Goal: Transaction & Acquisition: Book appointment/travel/reservation

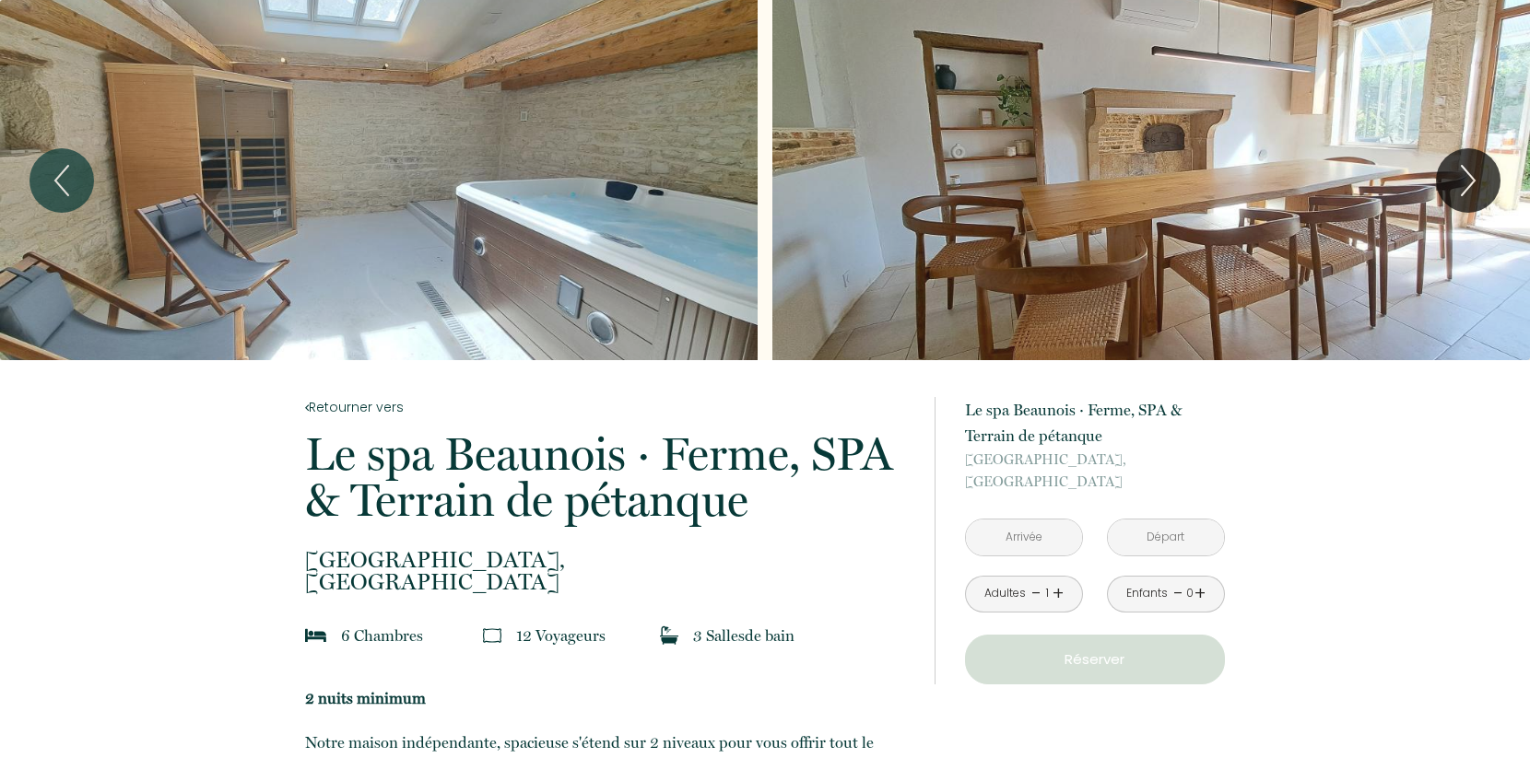
click at [1057, 545] on input "text" at bounding box center [1024, 538] width 116 height 36
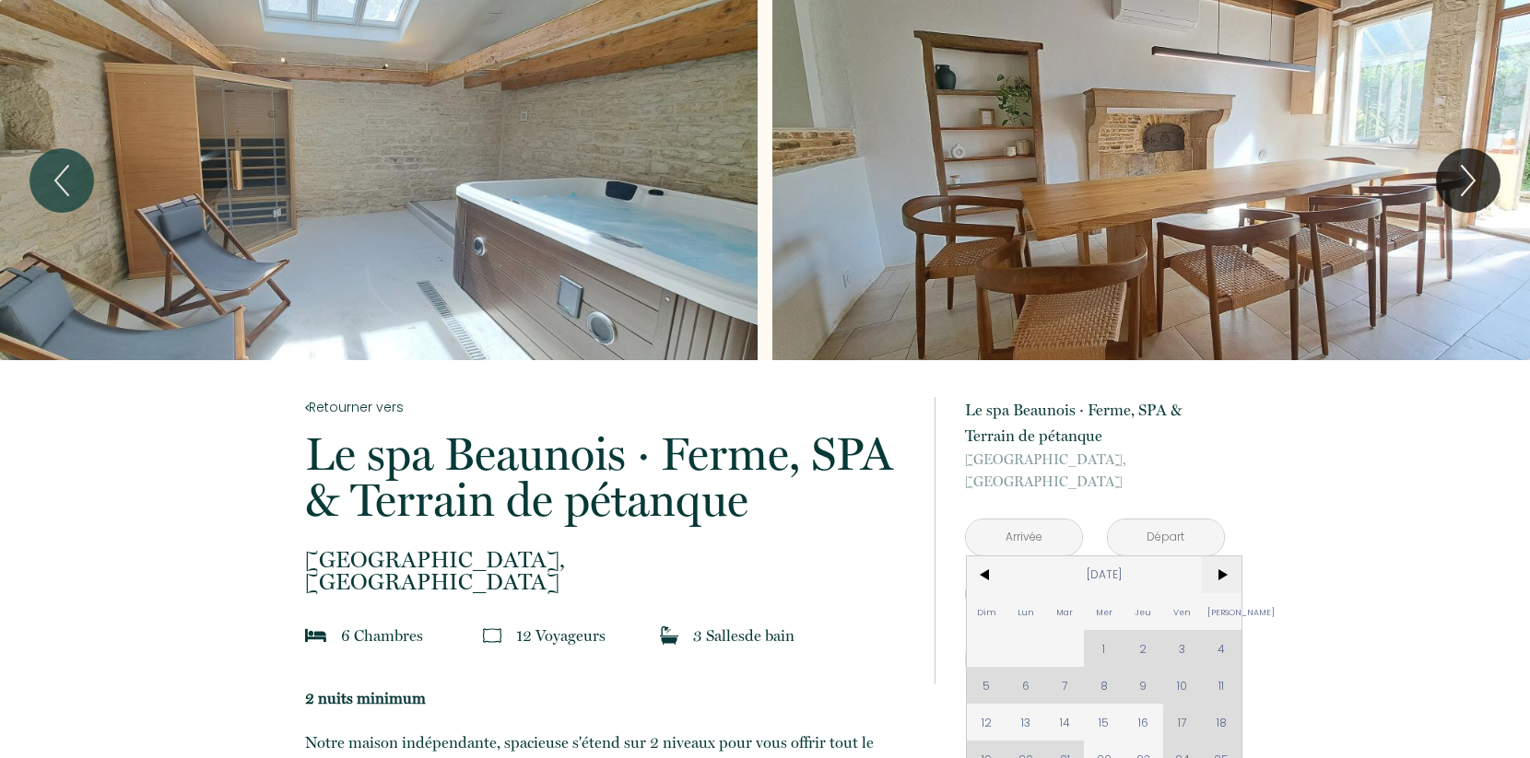
click at [1222, 574] on span ">" at bounding box center [1222, 575] width 40 height 37
click at [1136, 679] on span "11" at bounding box center [1143, 685] width 40 height 37
type input "[DATE]"
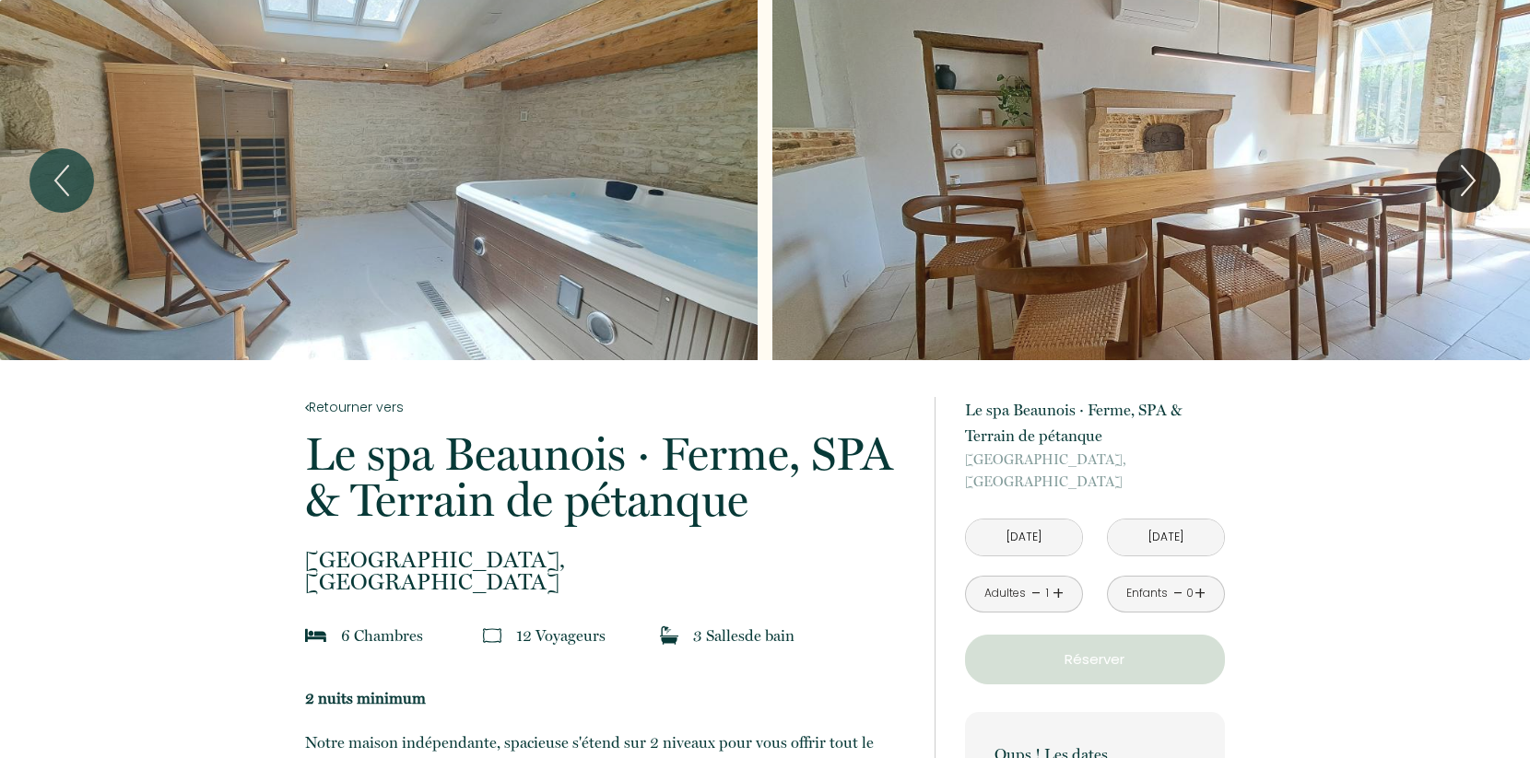
click at [1062, 594] on link "+" at bounding box center [1057, 594] width 11 height 29
click at [1057, 593] on link "+" at bounding box center [1057, 594] width 11 height 29
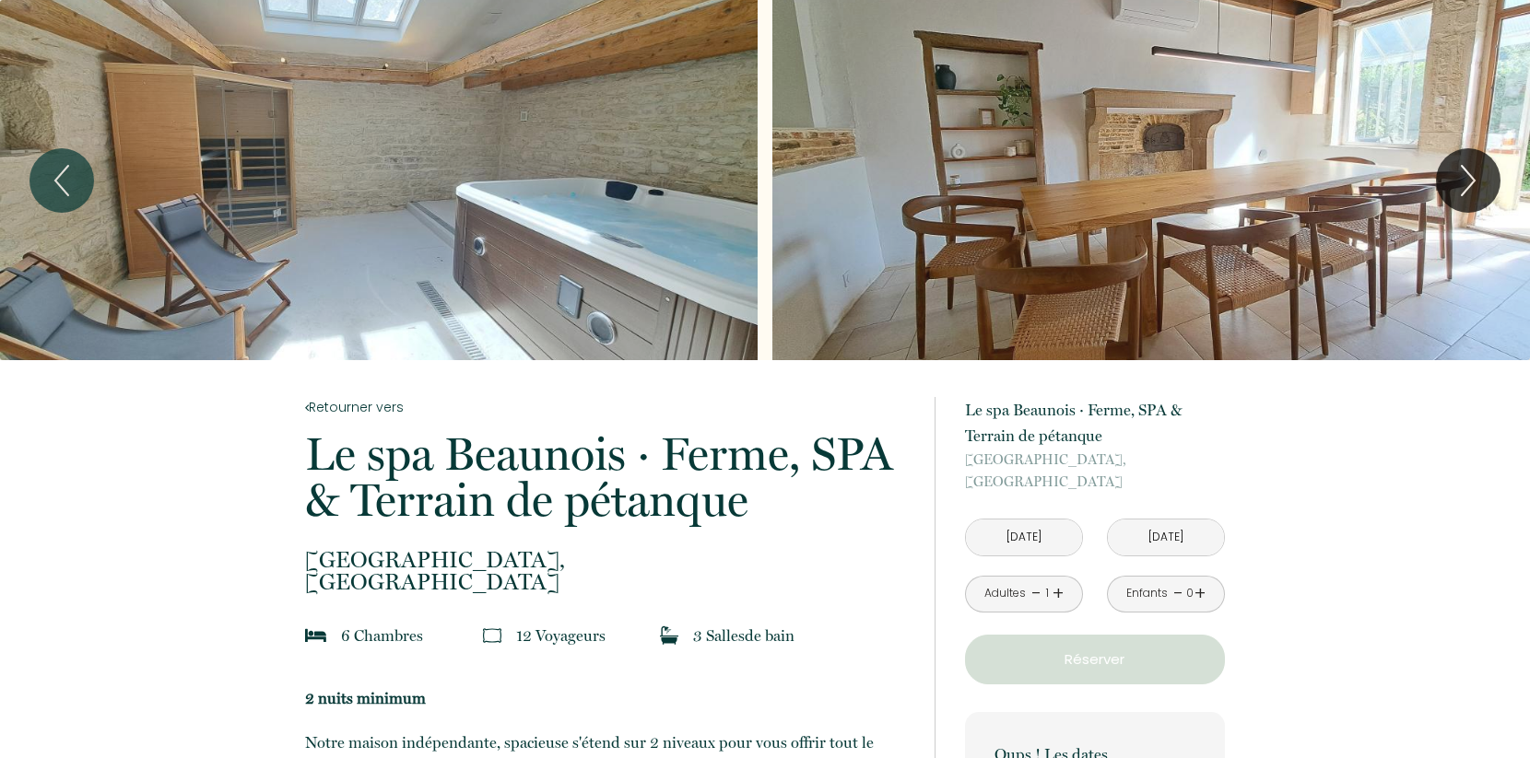
click at [1054, 593] on link "+" at bounding box center [1057, 594] width 11 height 29
click at [1053, 593] on link "+" at bounding box center [1057, 594] width 11 height 29
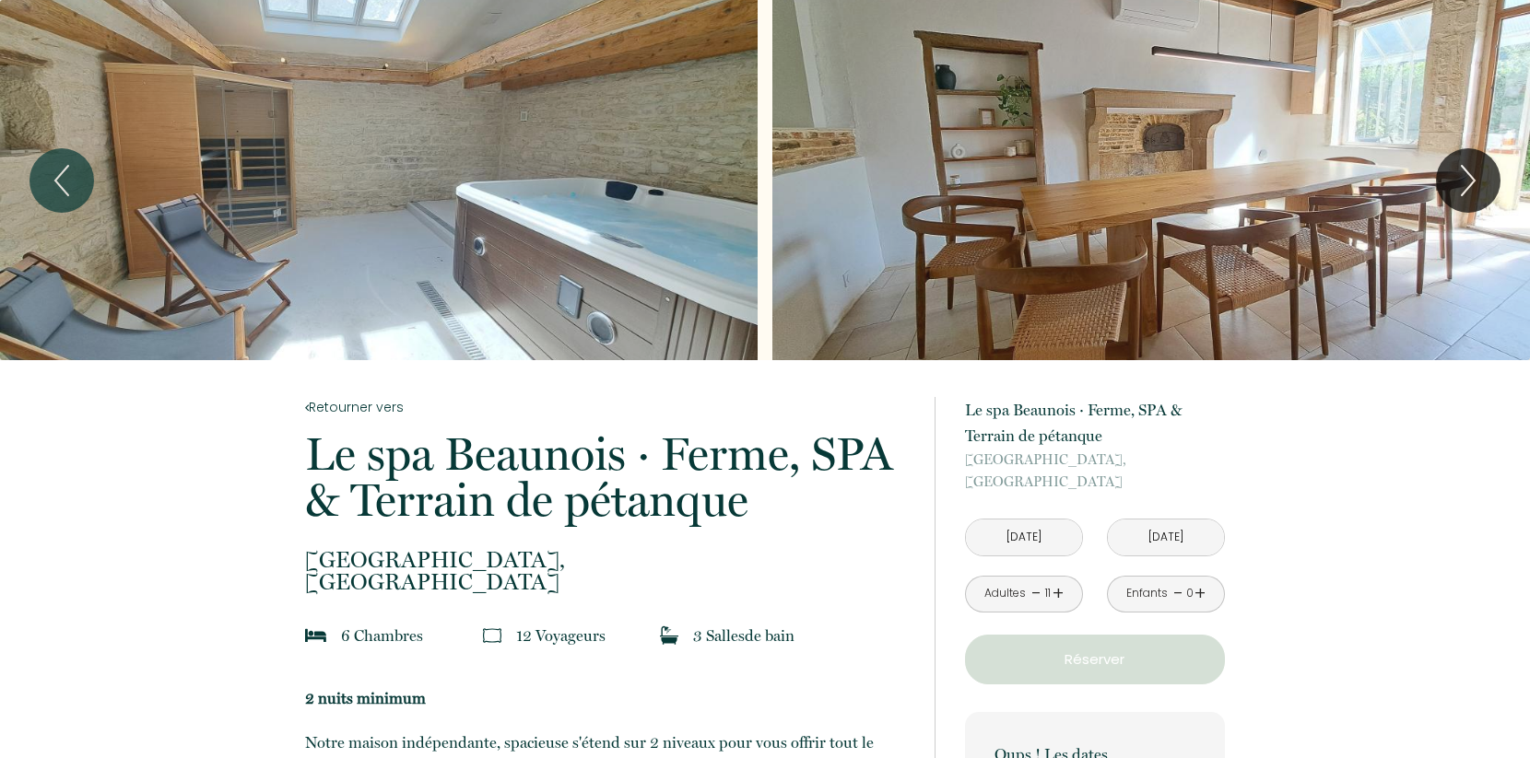
click at [1053, 593] on link "+" at bounding box center [1057, 594] width 11 height 29
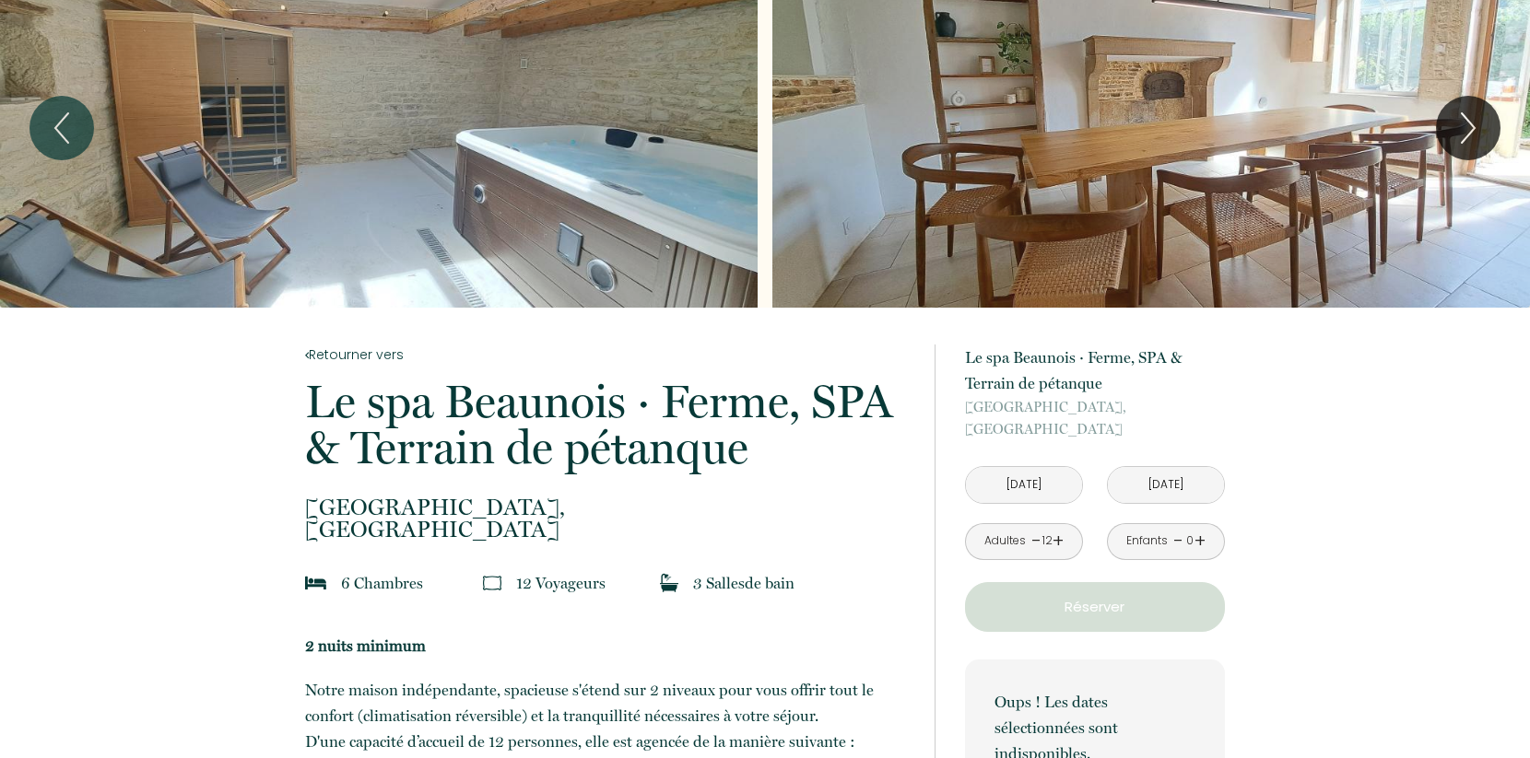
scroll to position [97, 0]
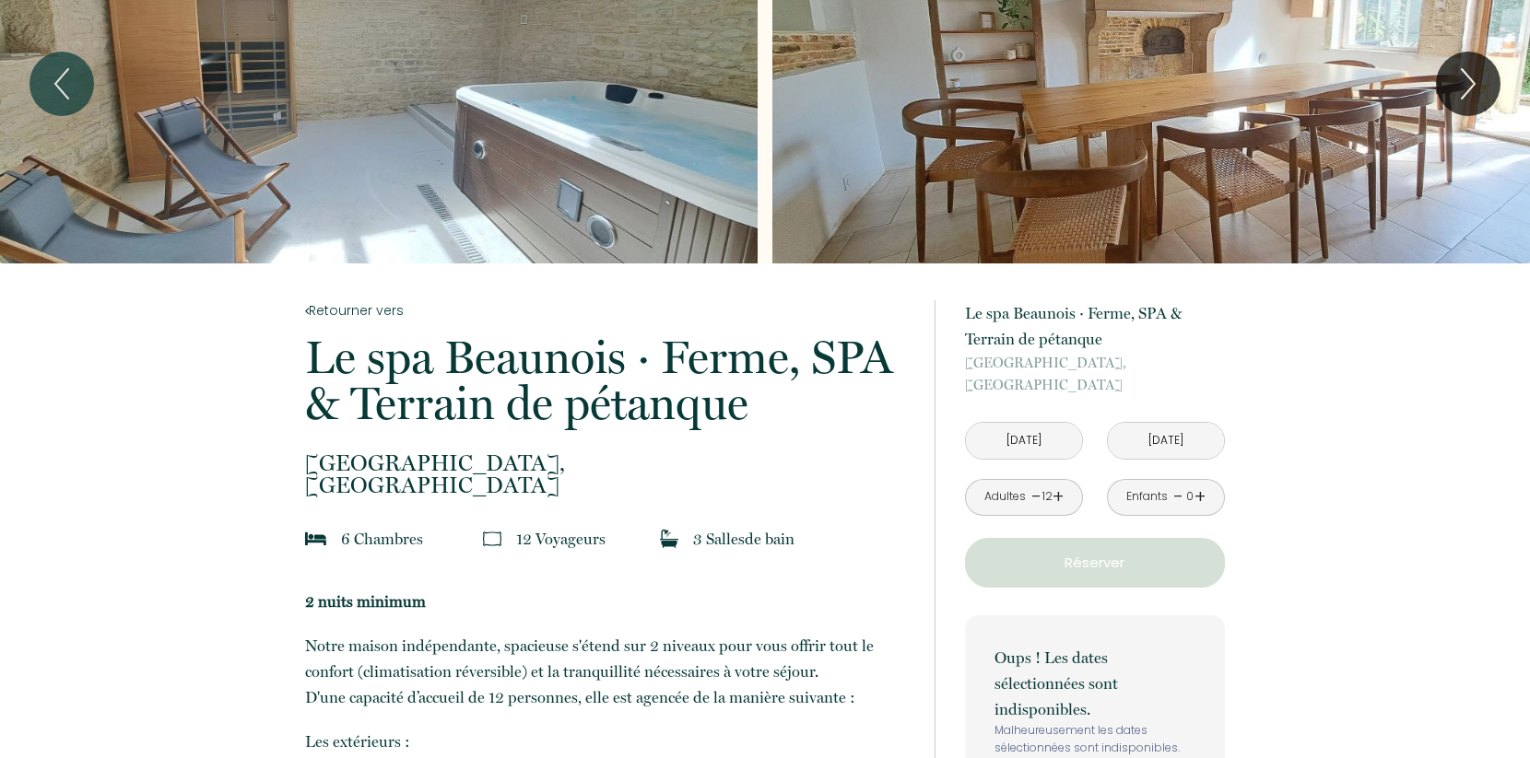
click at [1117, 562] on p "Réserver" at bounding box center [1094, 563] width 247 height 22
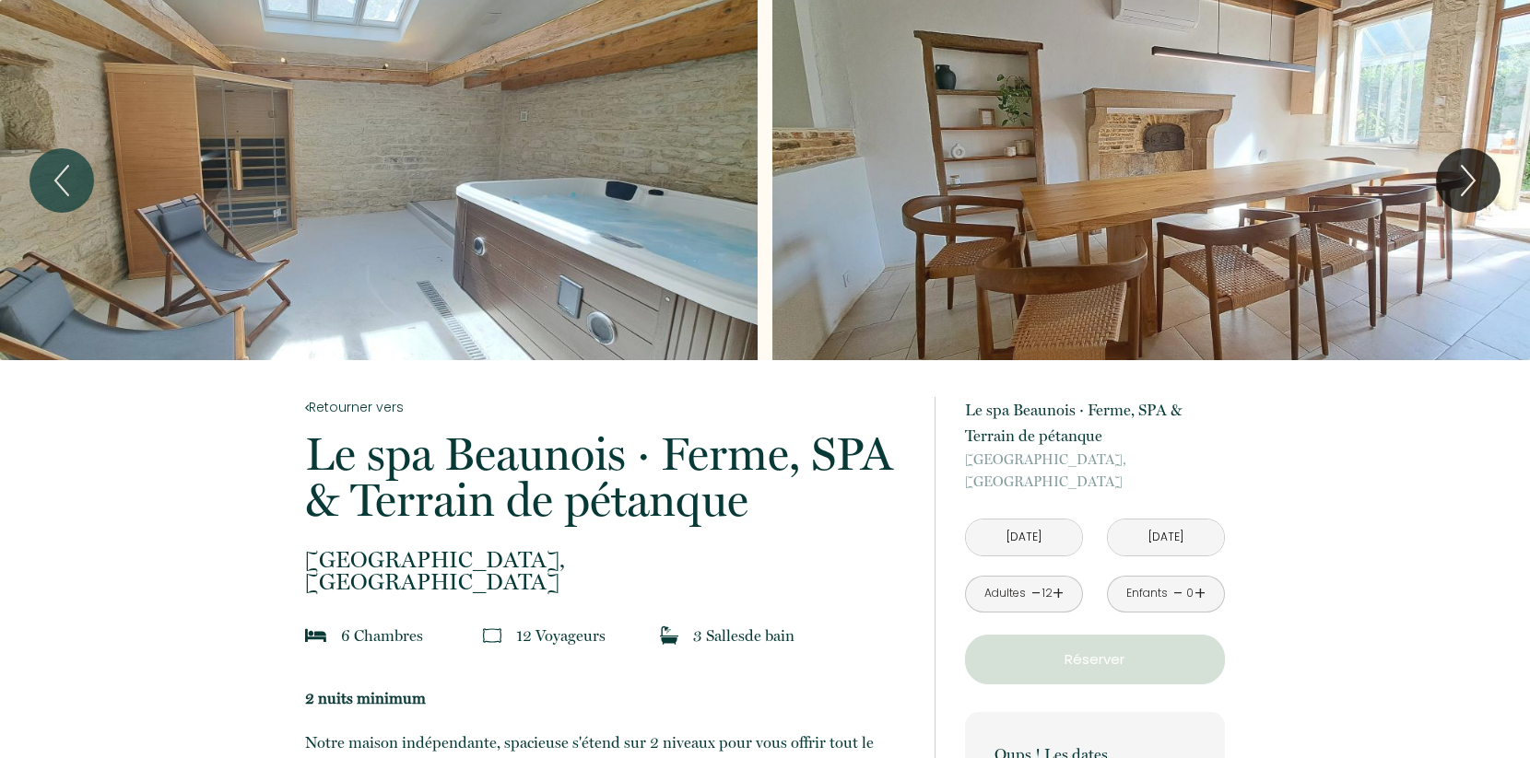
click at [1029, 536] on input "[DATE]" at bounding box center [1024, 538] width 116 height 36
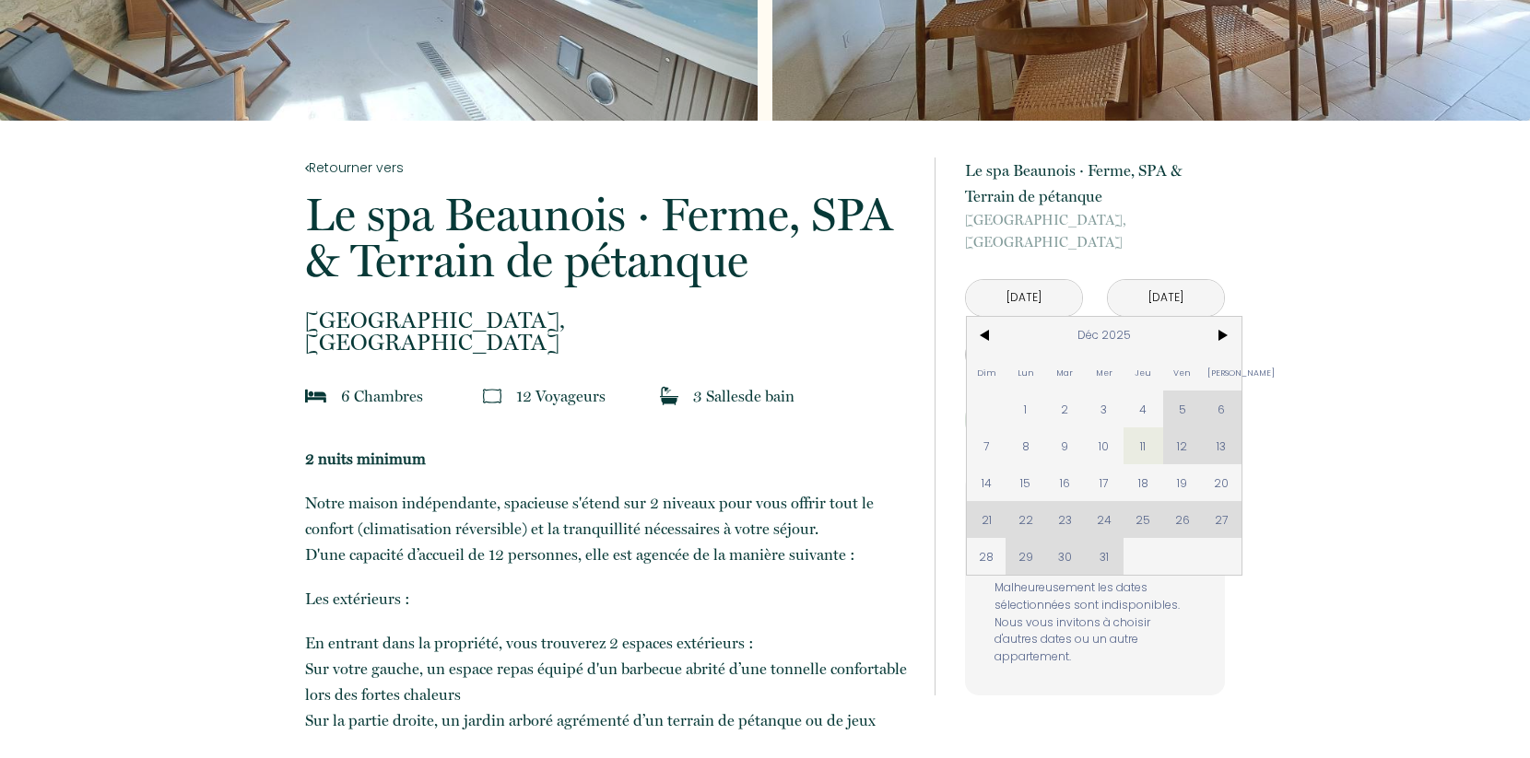
scroll to position [194, 0]
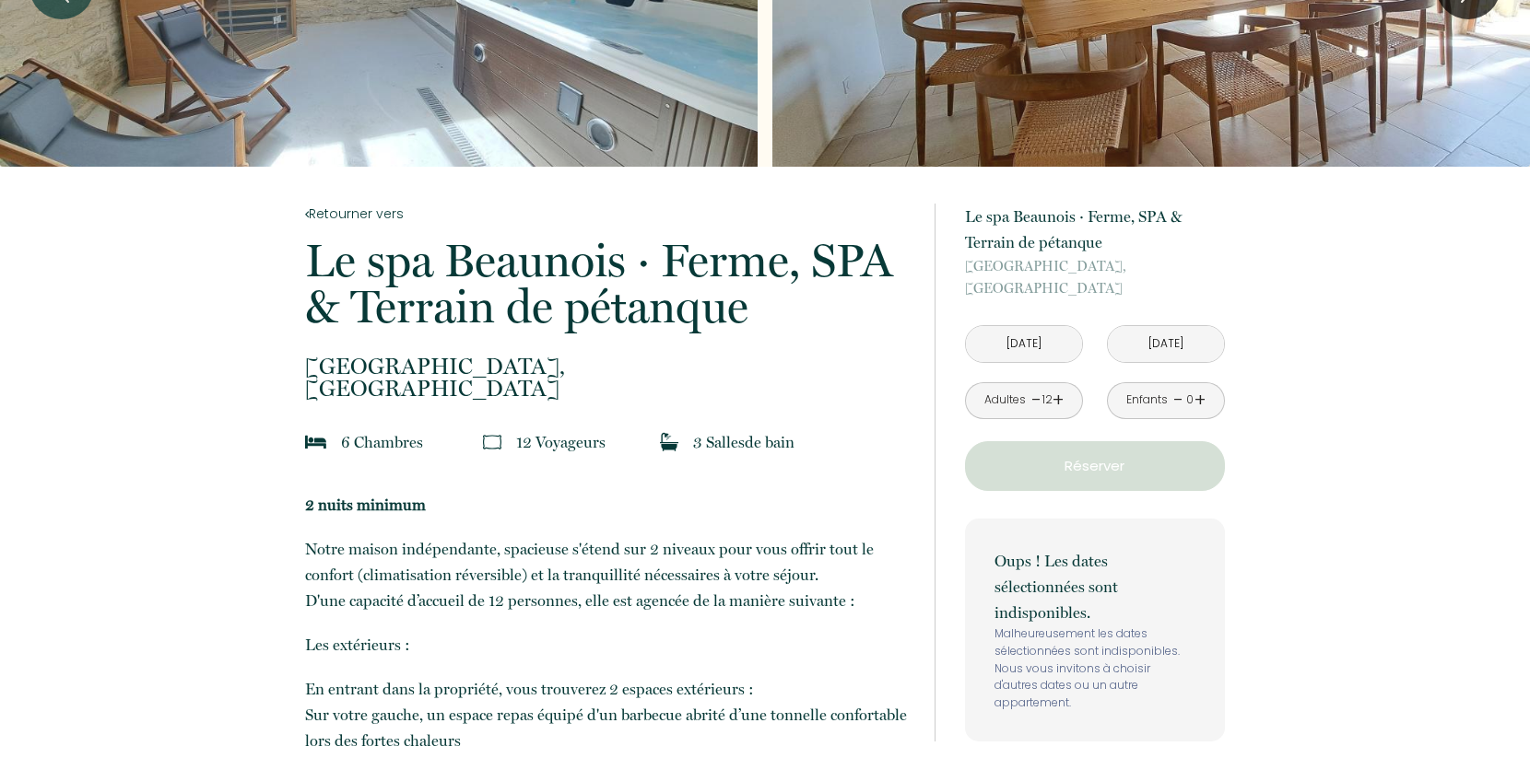
click at [1132, 458] on p "Réserver" at bounding box center [1094, 466] width 247 height 22
